Goal: Task Accomplishment & Management: Manage account settings

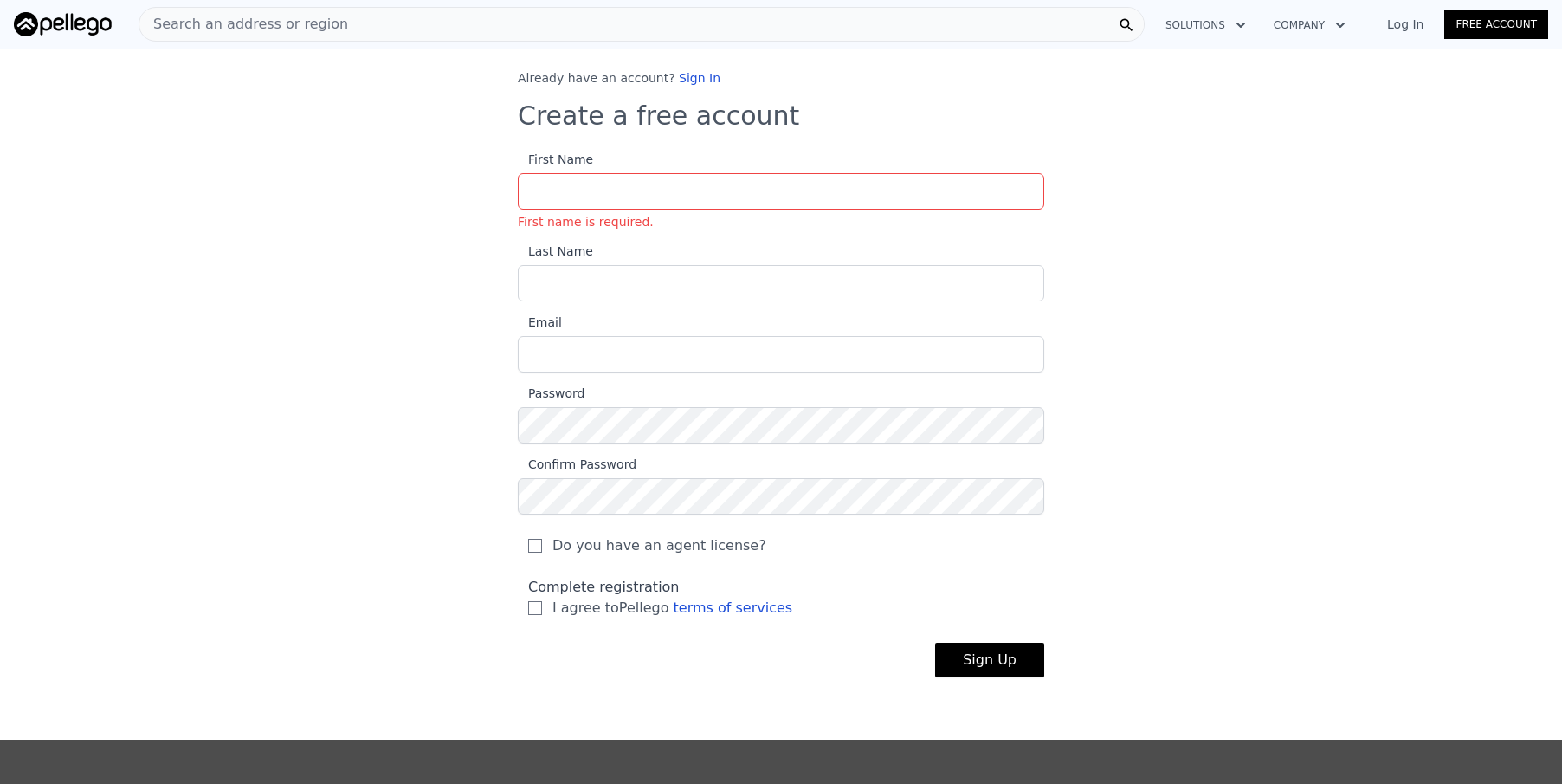
click at [1499, 25] on link "Free Account" at bounding box center [1496, 24] width 104 height 30
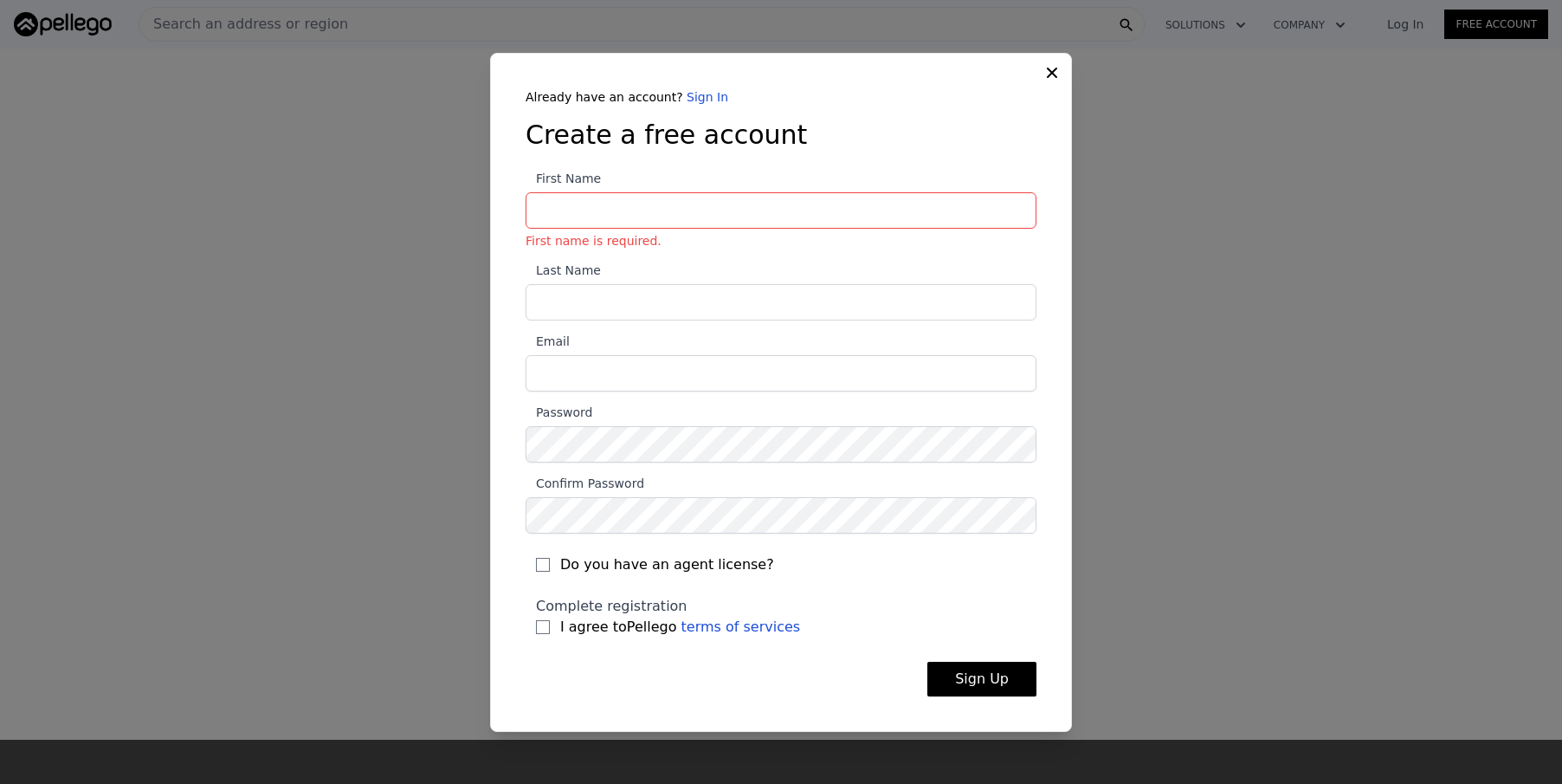
click at [1053, 78] on icon at bounding box center [1052, 72] width 17 height 17
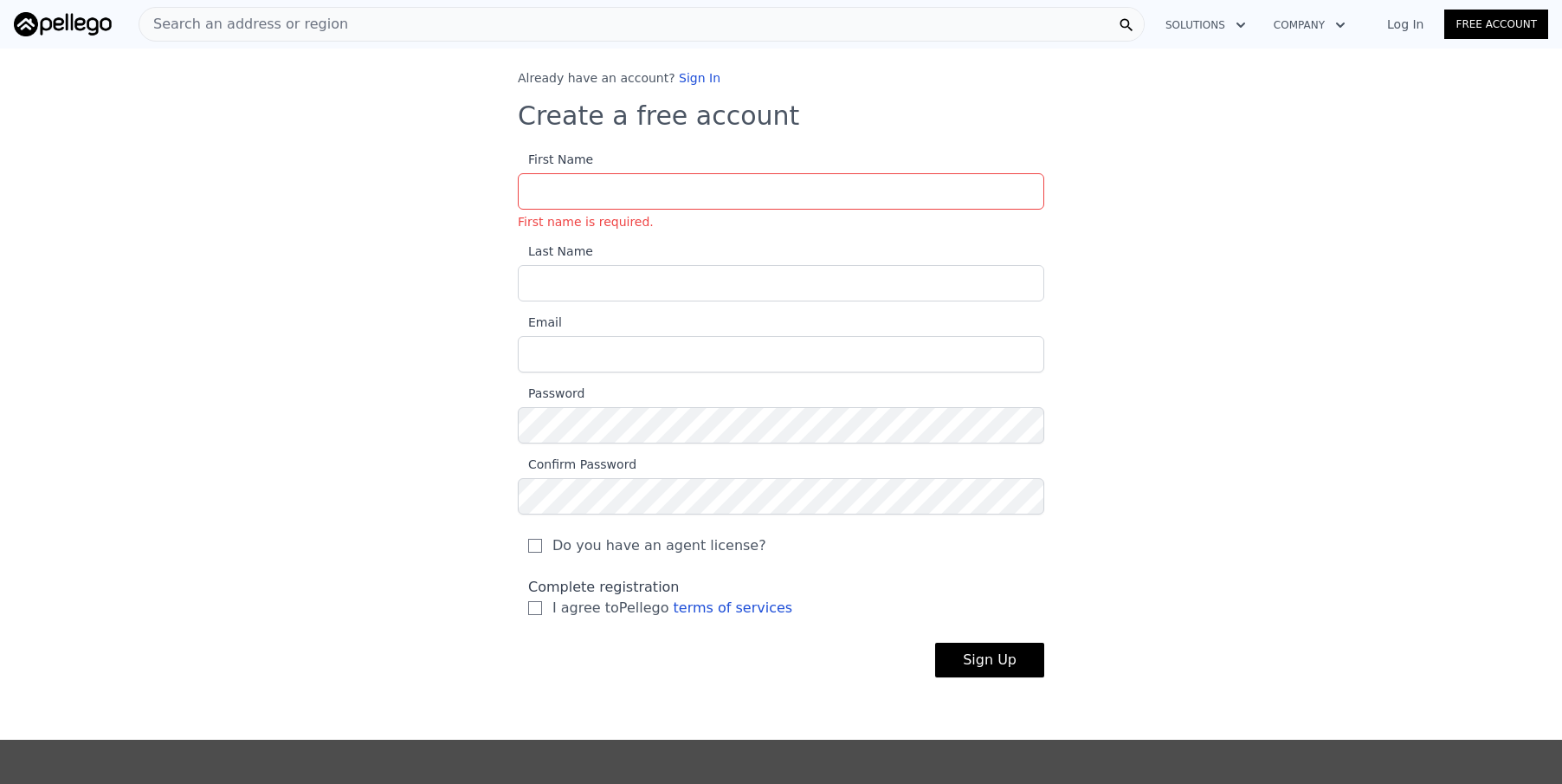
click at [1415, 23] on link "Log In" at bounding box center [1405, 23] width 78 height 17
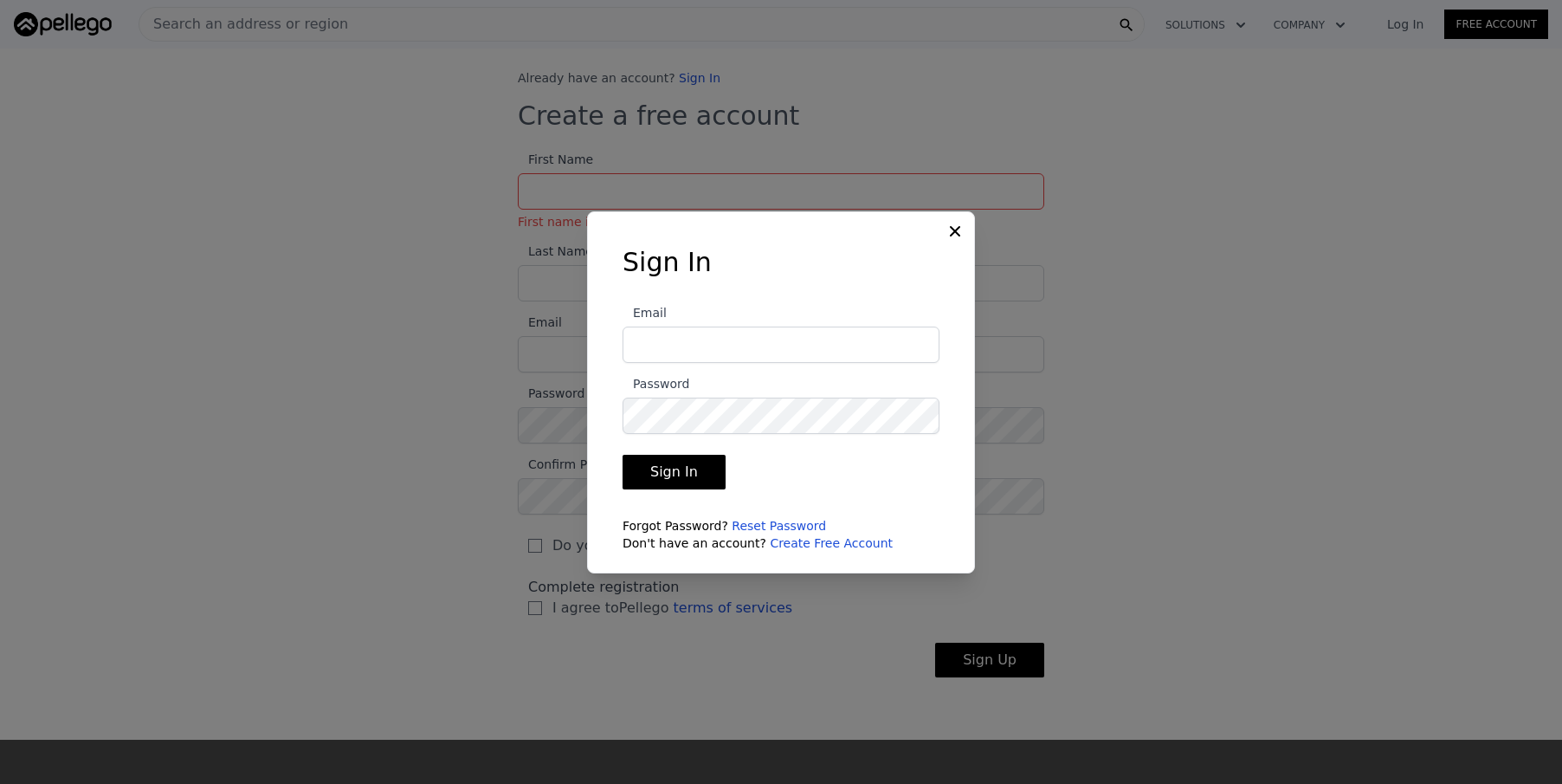
click at [853, 339] on input "Email" at bounding box center [781, 344] width 317 height 36
type input "[EMAIL_ADDRESS][DOMAIN_NAME]"
click at [665, 477] on button "Sign In" at bounding box center [674, 471] width 103 height 34
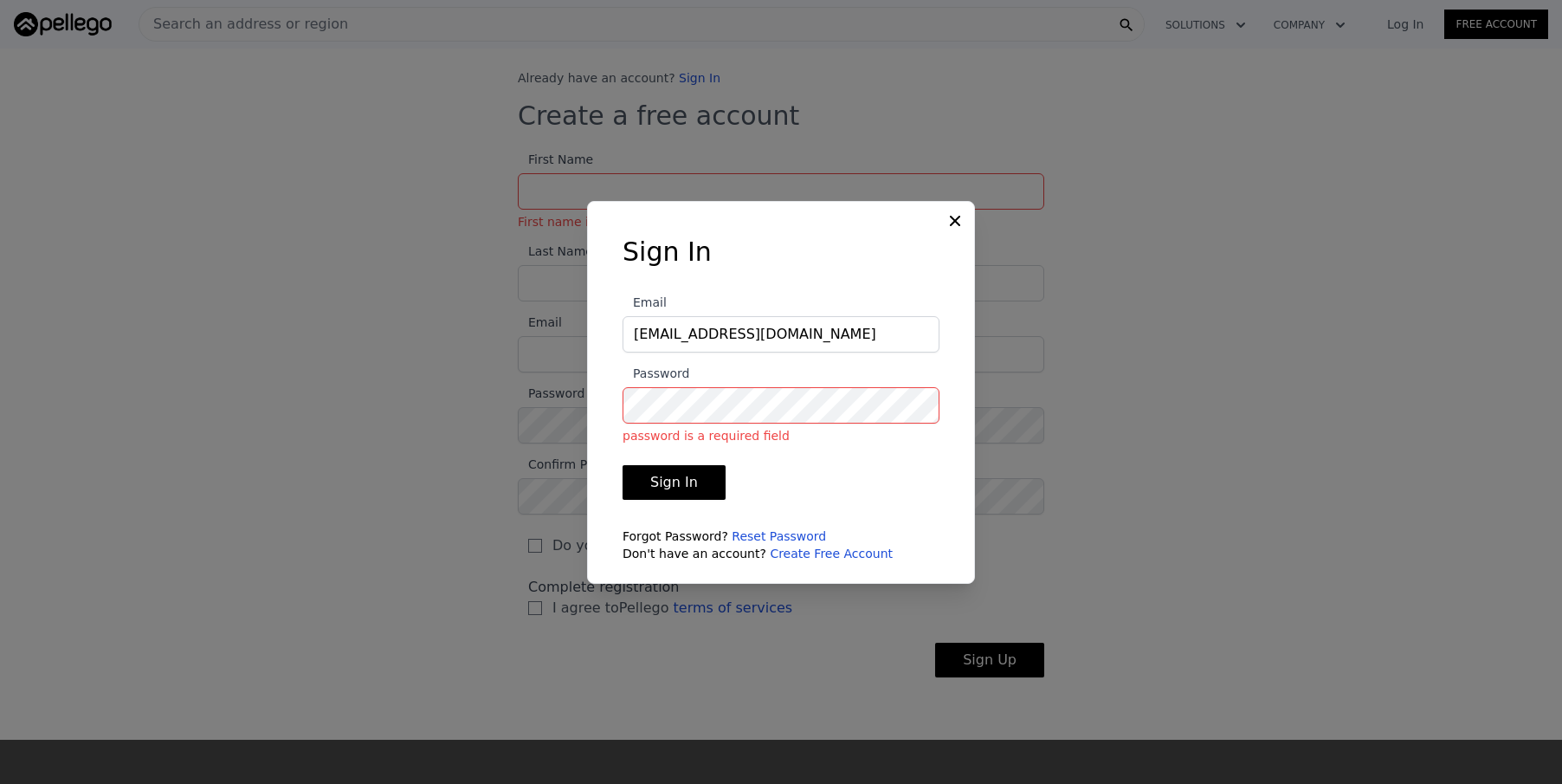
click at [773, 537] on link "Reset Password" at bounding box center [779, 535] width 95 height 14
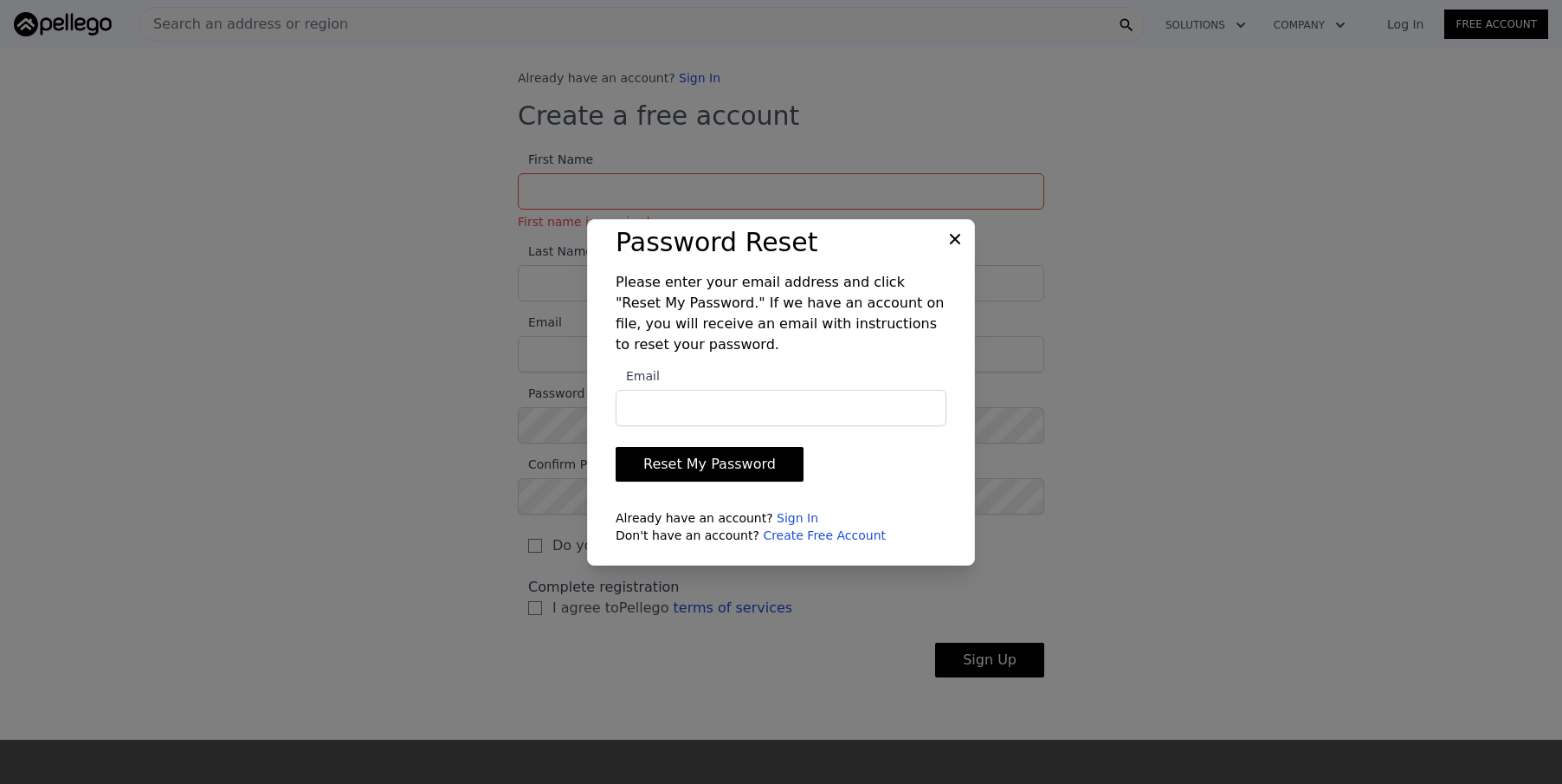
click at [762, 415] on input "Email" at bounding box center [781, 407] width 331 height 36
type input "[EMAIL_ADDRESS][DOMAIN_NAME]"
click at [758, 461] on button "Reset My Password" at bounding box center [709, 464] width 188 height 34
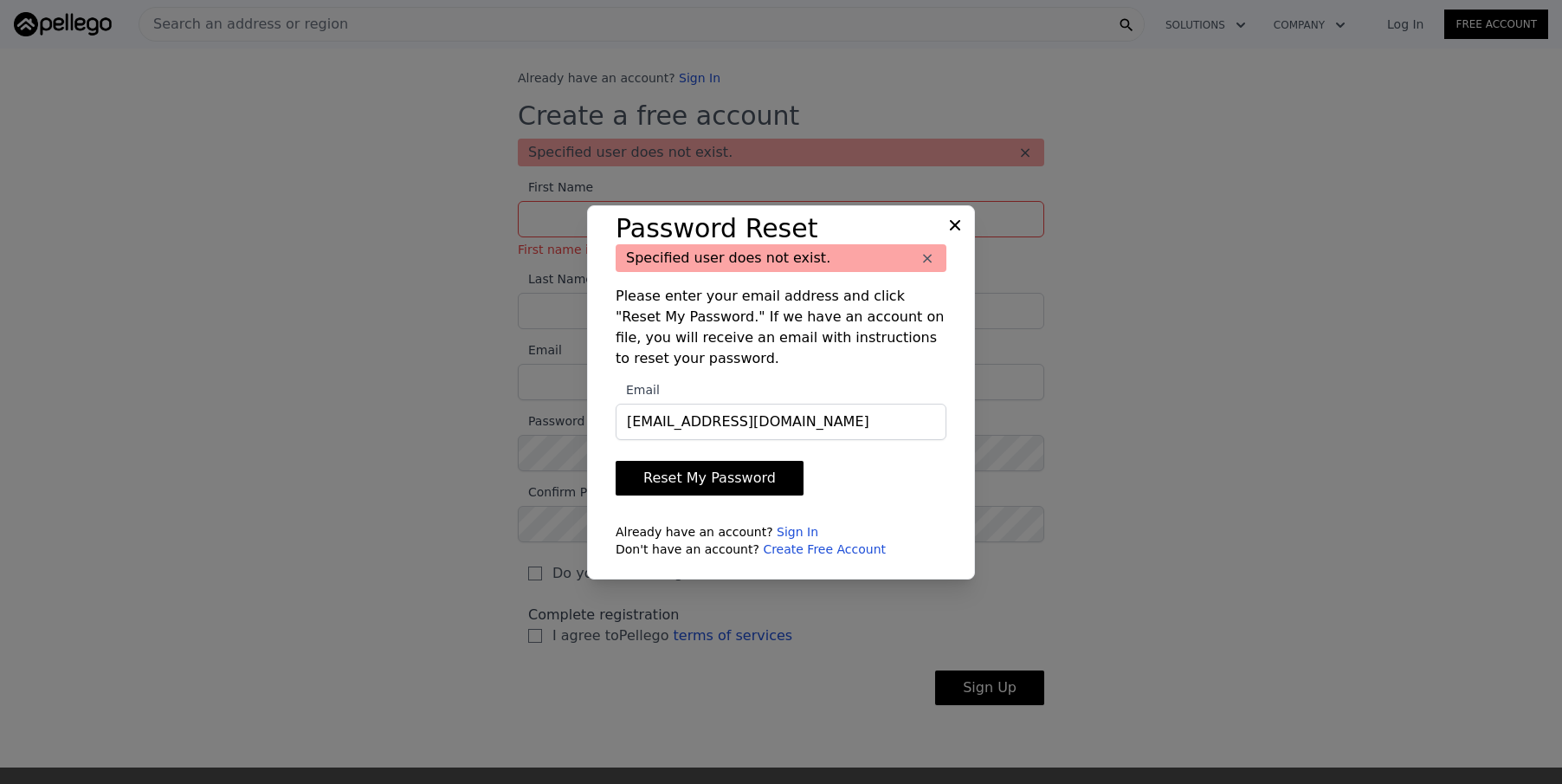
click at [1118, 100] on div at bounding box center [781, 392] width 1562 height 784
